Goal: Find specific page/section: Find specific page/section

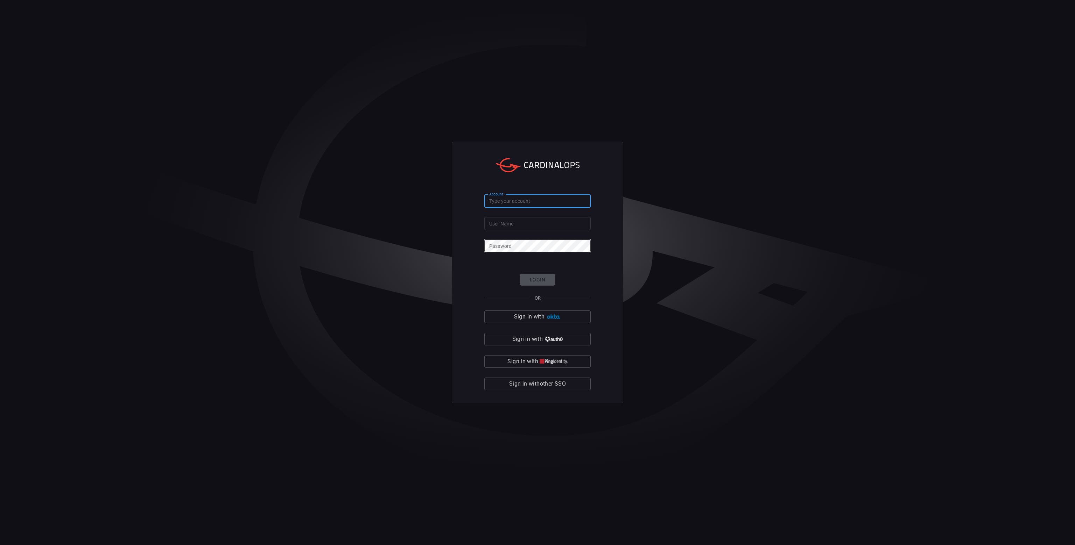
click at [543, 205] on input "Account" at bounding box center [537, 201] width 106 height 13
type input "avalara"
click at [535, 224] on input "User Name" at bounding box center [537, 223] width 106 height 13
type input "ramel.prasad"
click button "Login" at bounding box center [537, 280] width 35 height 12
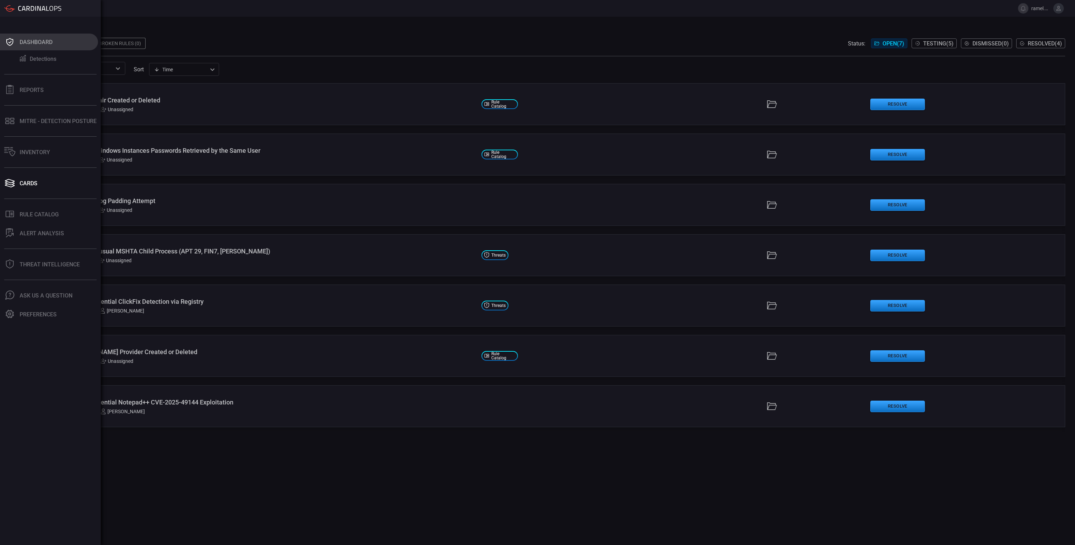
click at [28, 45] on div "Dashboard" at bounding box center [36, 42] width 33 height 7
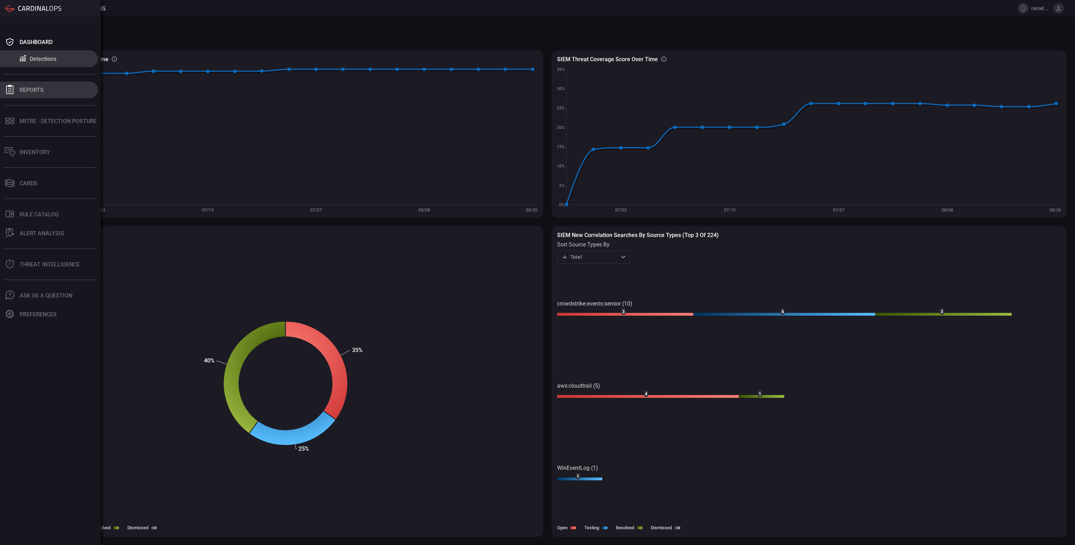
click at [17, 85] on button "Reports" at bounding box center [49, 90] width 98 height 17
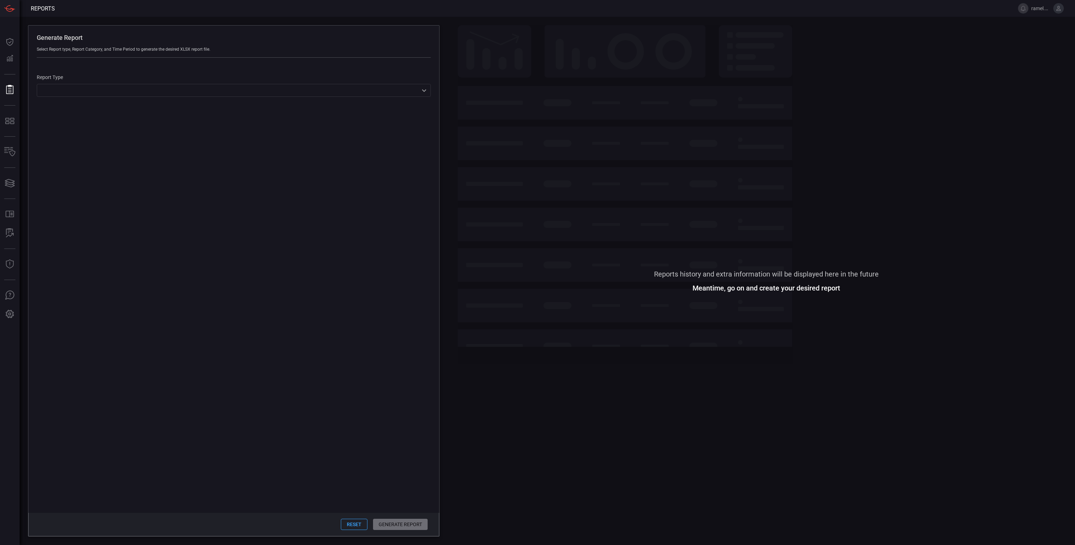
click at [158, 81] on div "Report Type ​ ​" at bounding box center [234, 86] width 394 height 22
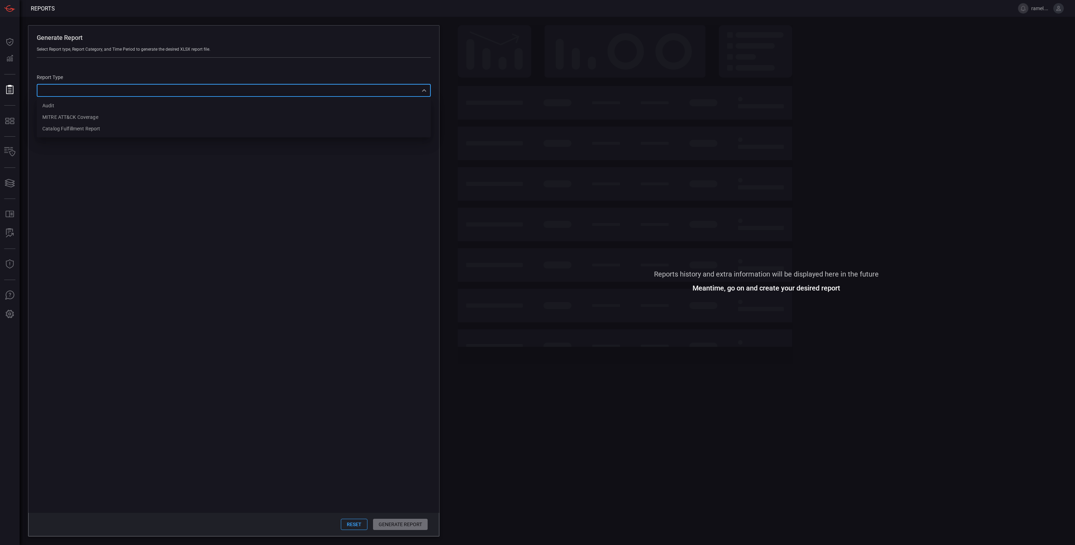
click at [158, 90] on div "​ Audit MITRE ATT&CK Coverage Catalog fulfillment report ​" at bounding box center [234, 90] width 394 height 13
click at [9, 217] on div at bounding box center [537, 272] width 1075 height 545
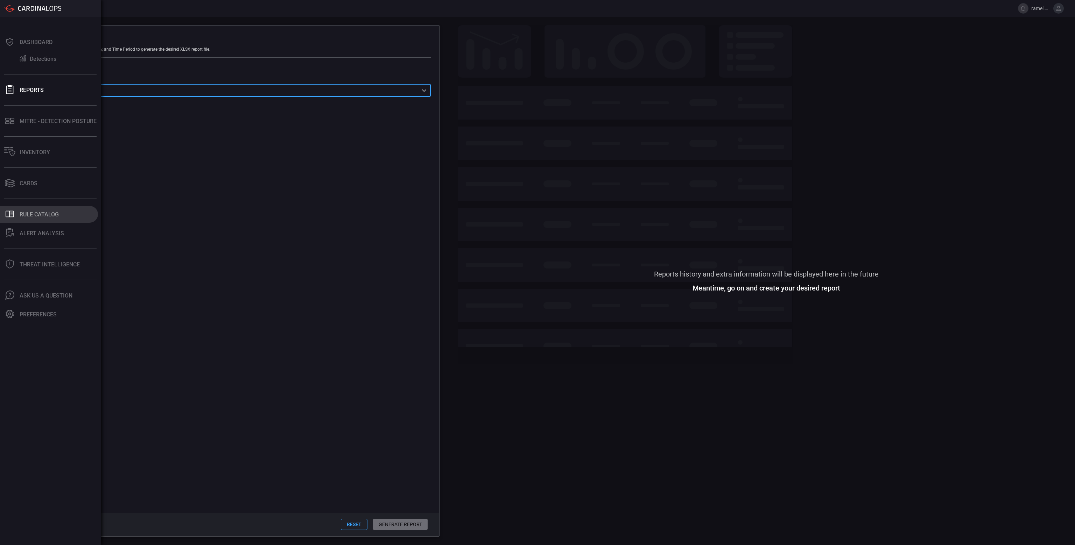
click at [38, 219] on button ".st0_rule_catalog_icon{fill: currentColor;} Rule Catalog" at bounding box center [49, 214] width 98 height 17
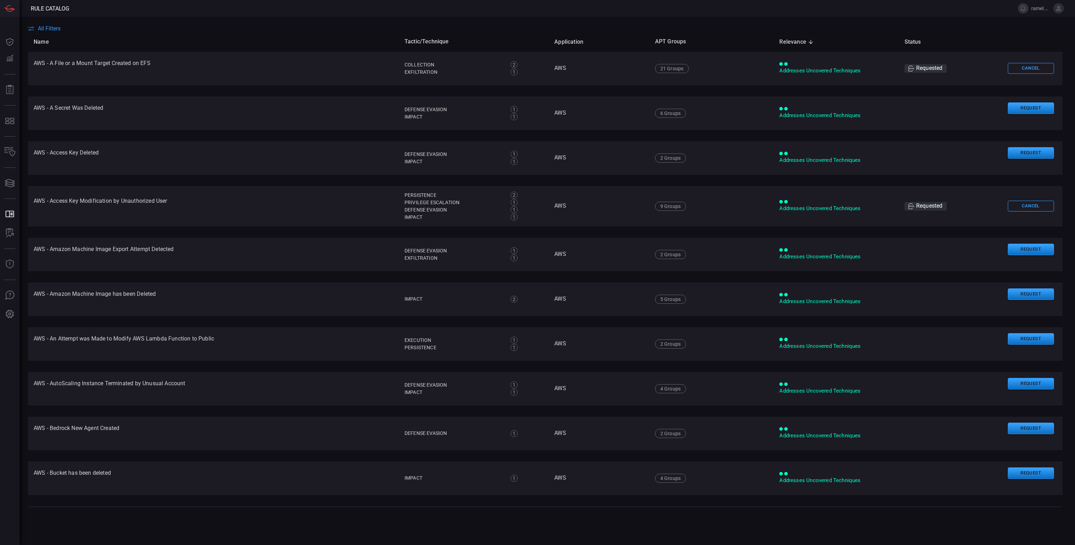
click at [55, 27] on span "All Filters" at bounding box center [49, 28] width 23 height 7
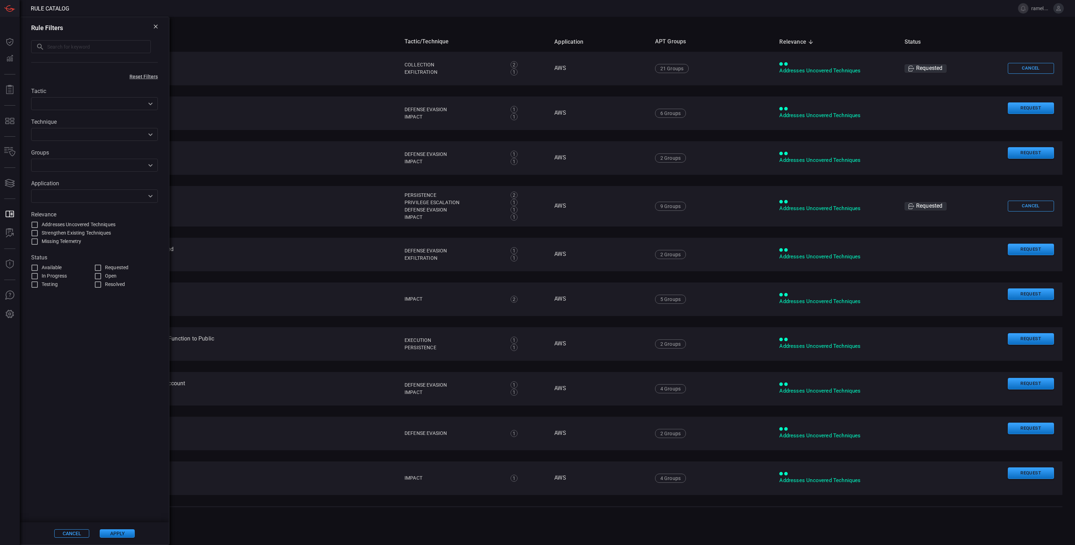
click at [66, 50] on input "text" at bounding box center [99, 46] width 104 height 13
type input "sharepoint"
